Goal: Task Accomplishment & Management: Manage account settings

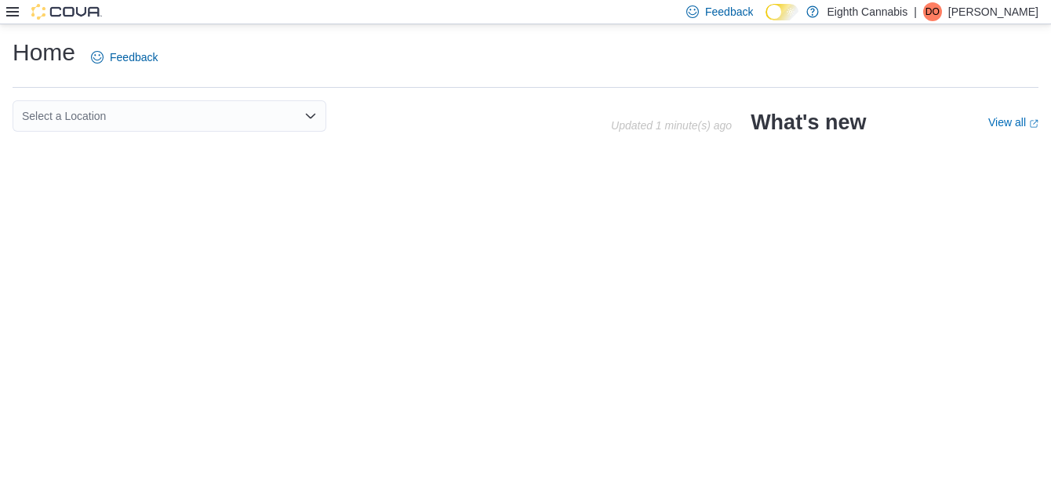
click at [12, 14] on icon at bounding box center [12, 11] width 13 height 13
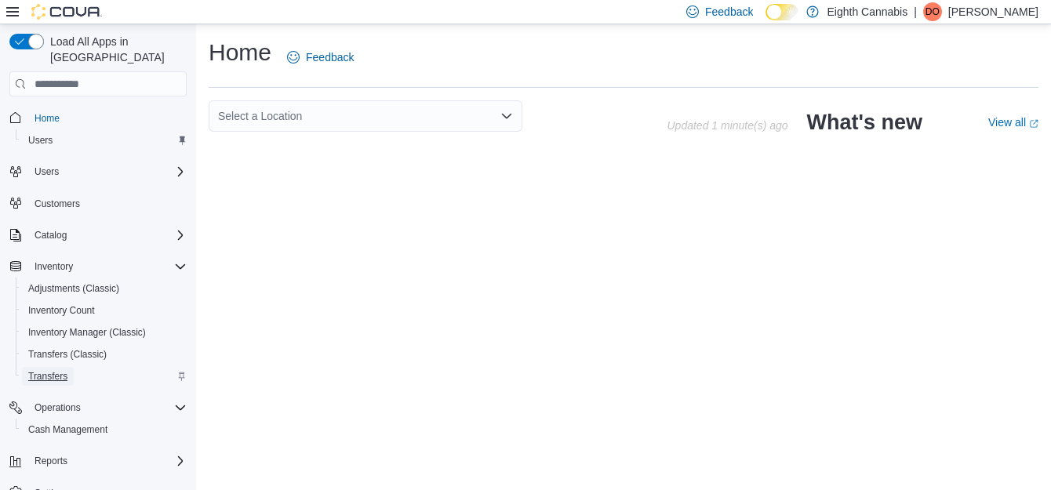
click at [53, 370] on span "Transfers" at bounding box center [47, 376] width 39 height 13
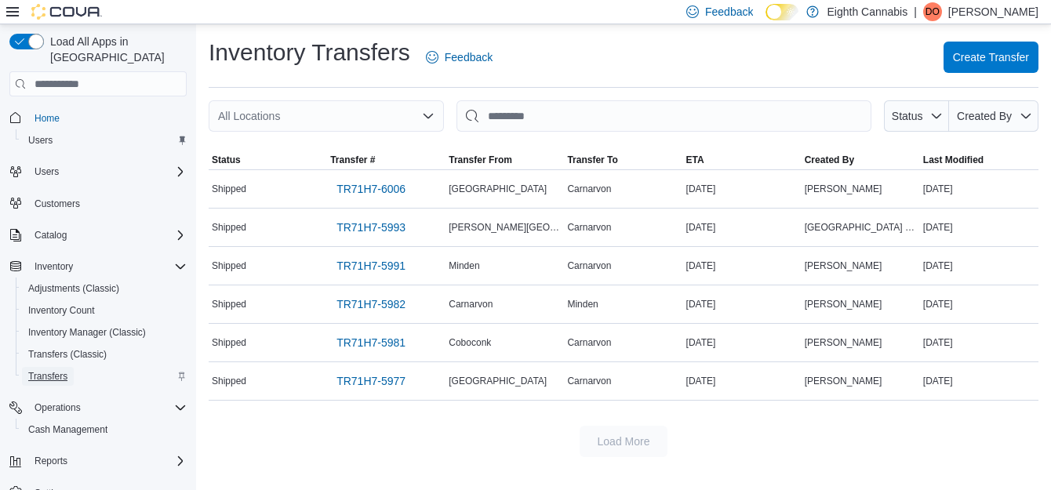
click at [53, 370] on span "Transfers" at bounding box center [47, 376] width 39 height 13
click at [429, 122] on icon "Open list of options" at bounding box center [428, 116] width 13 height 13
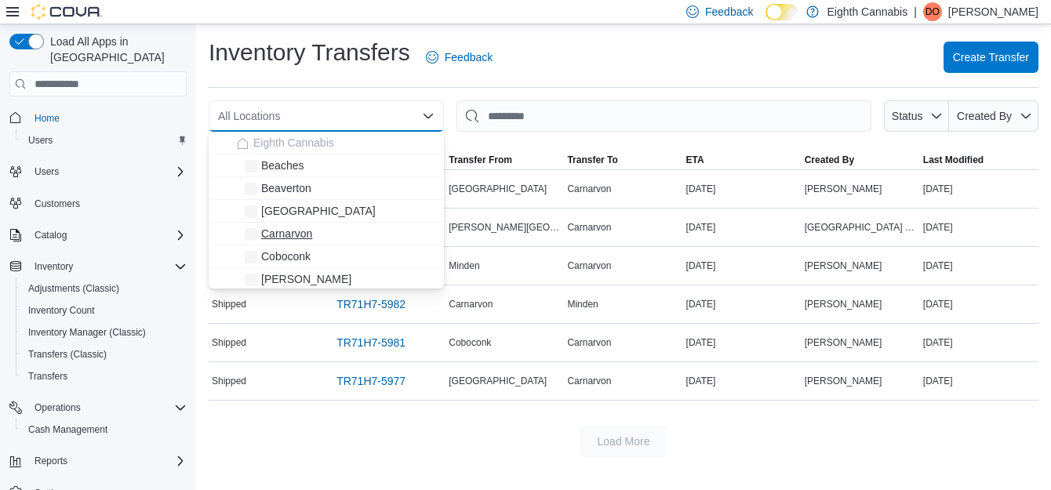
click at [281, 230] on span "Carnarvon" at bounding box center [286, 234] width 51 height 16
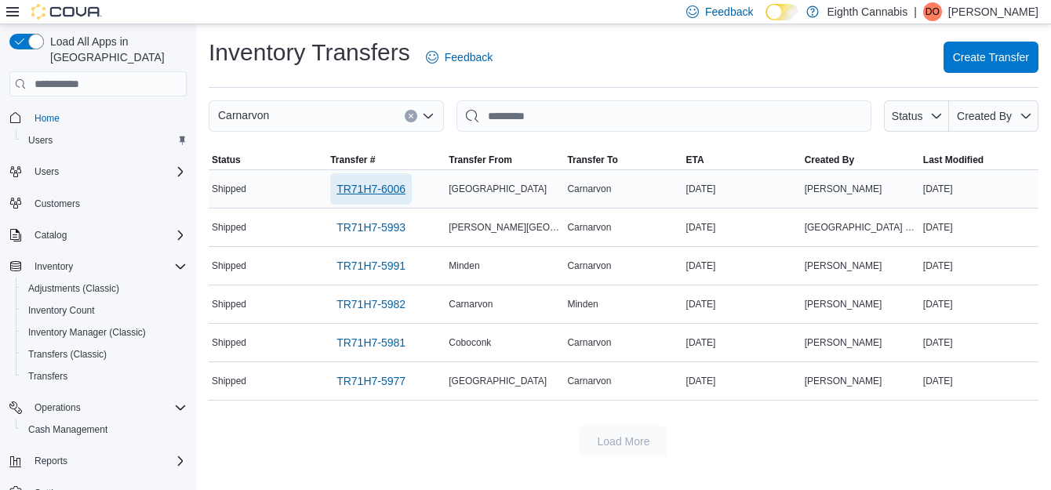
click at [374, 190] on span "TR71H7-6006" at bounding box center [370, 189] width 69 height 16
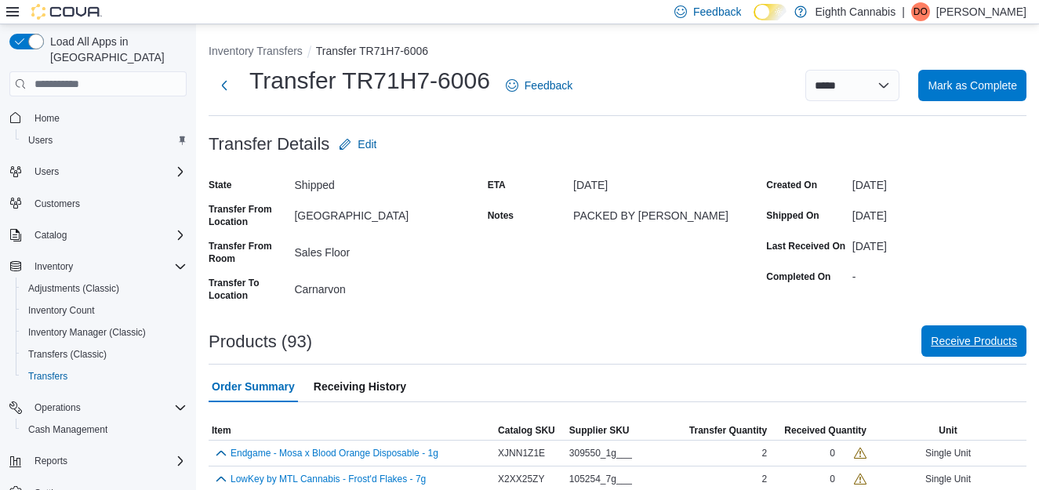
click at [1005, 336] on span "Receive Products" at bounding box center [974, 341] width 86 height 16
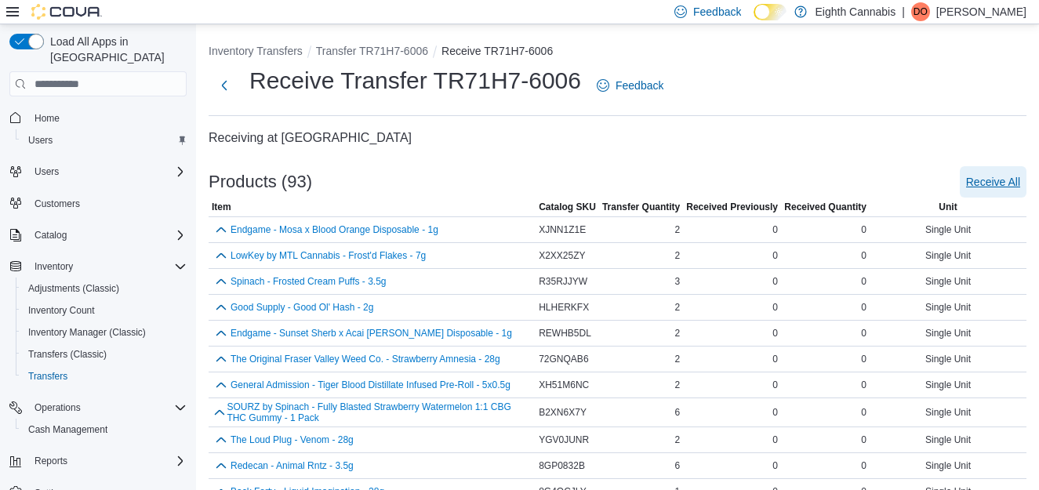
click at [1003, 187] on span "Receive All" at bounding box center [993, 182] width 54 height 16
click at [996, 185] on span "Receive All" at bounding box center [993, 182] width 54 height 16
click at [985, 179] on span "Receive All" at bounding box center [993, 182] width 54 height 16
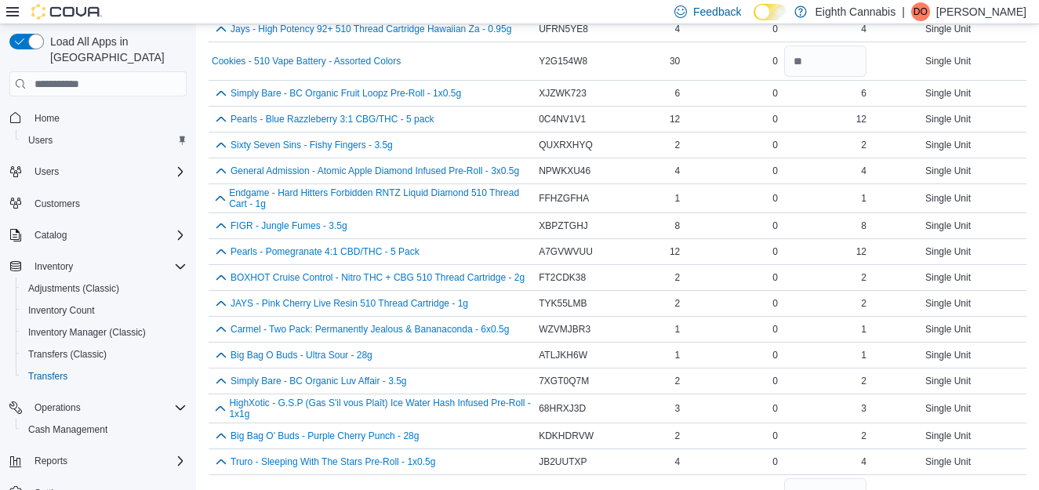
scroll to position [2259, 0]
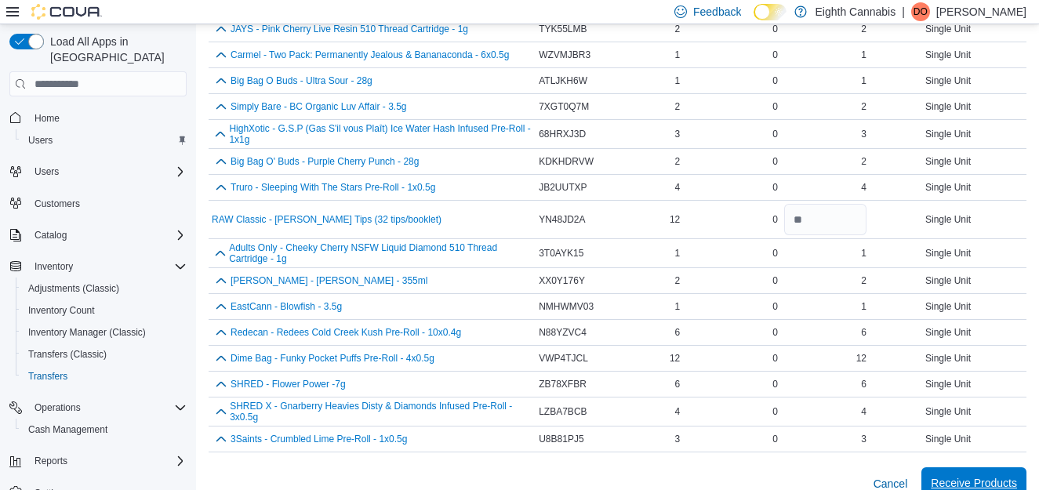
click at [973, 475] on span "Receive Products" at bounding box center [974, 483] width 86 height 16
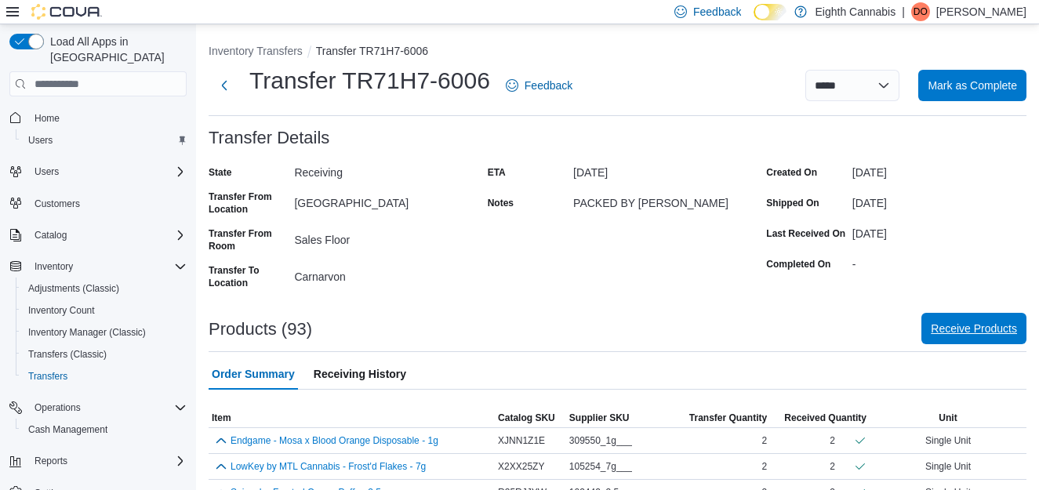
click at [977, 328] on span "Receive Products" at bounding box center [974, 329] width 86 height 16
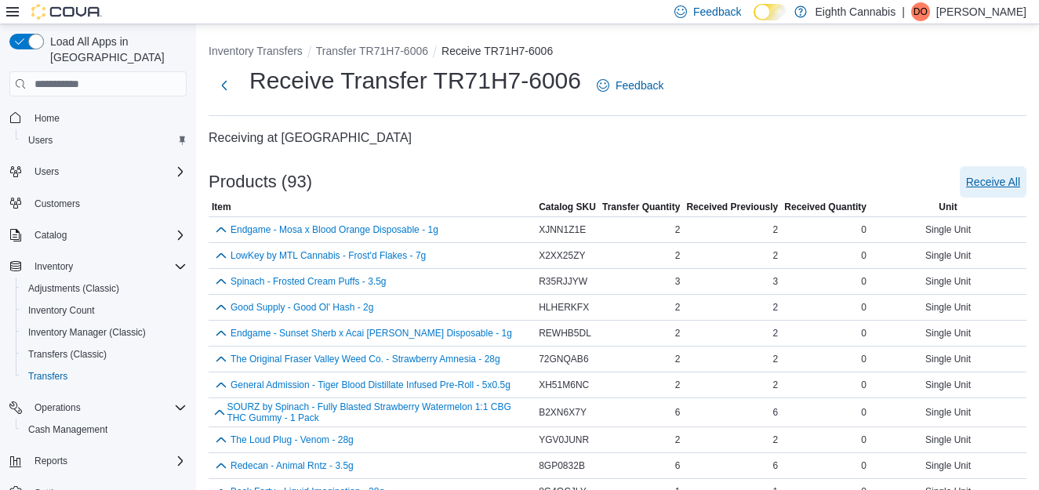
click at [1005, 181] on span "Receive All" at bounding box center [993, 182] width 54 height 16
click at [1001, 178] on span "Receive All" at bounding box center [993, 182] width 54 height 16
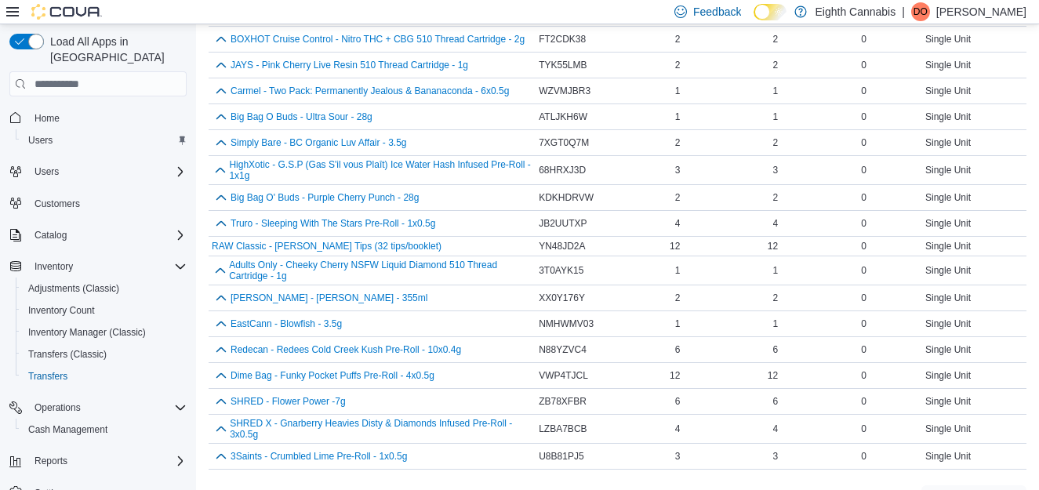
scroll to position [2202, 0]
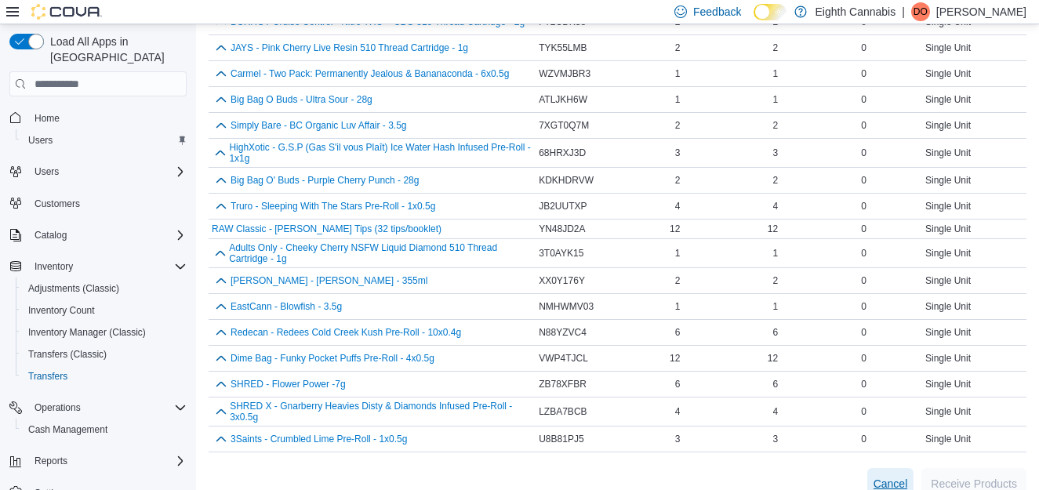
click at [892, 476] on span "Cancel" at bounding box center [890, 484] width 34 height 16
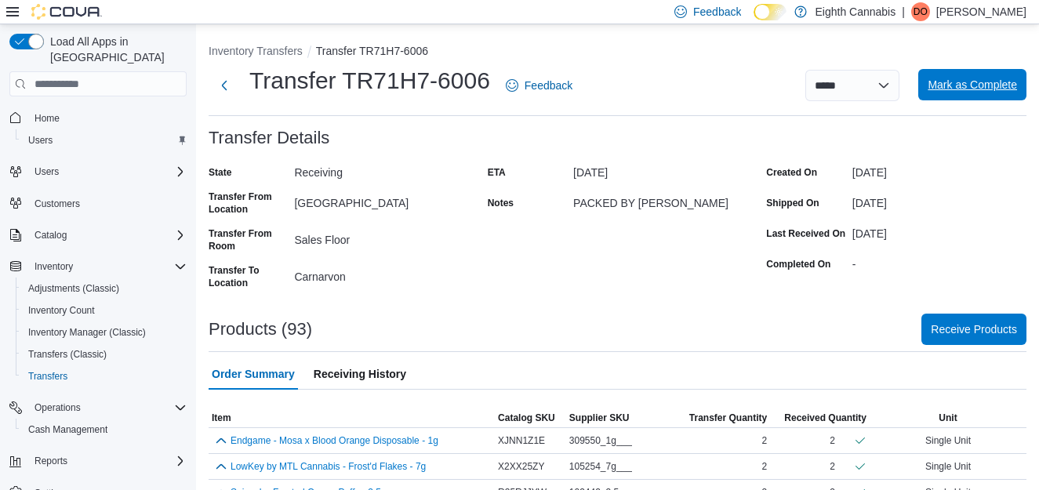
click at [975, 89] on span "Mark as Complete" at bounding box center [971, 85] width 89 height 16
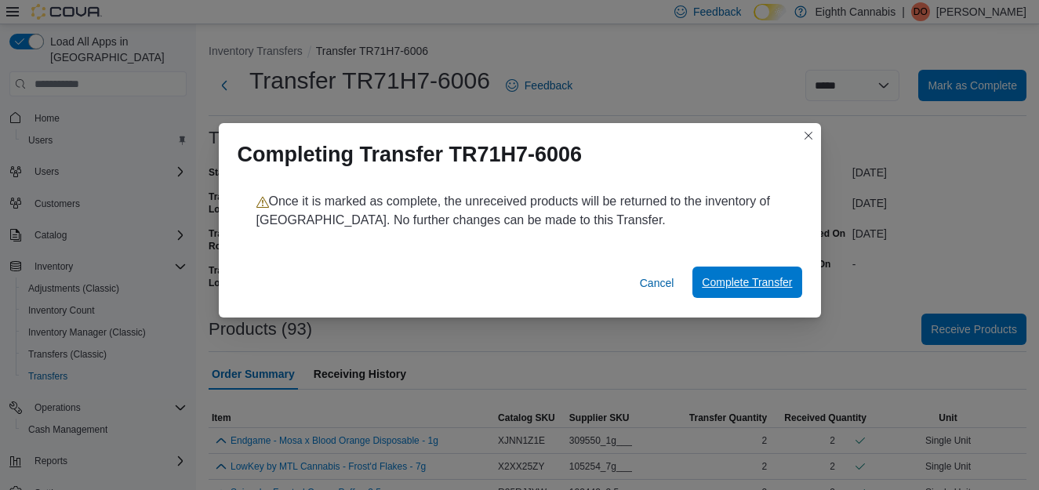
click at [739, 292] on span "Complete Transfer" at bounding box center [747, 282] width 90 height 31
